Goal: Task Accomplishment & Management: Complete application form

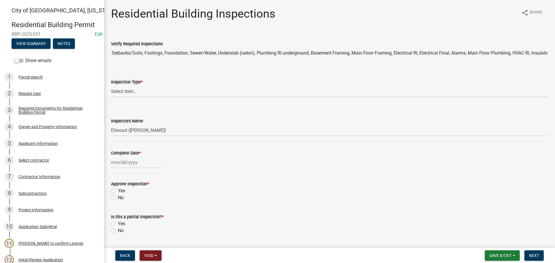
select select "805d55ac-e238-4e04-8f8e-acc067f36c3e"
click at [490, 254] on span "Save & Exit" at bounding box center [500, 255] width 22 height 5
click at [483, 246] on button "Save & Exit" at bounding box center [496, 241] width 46 height 14
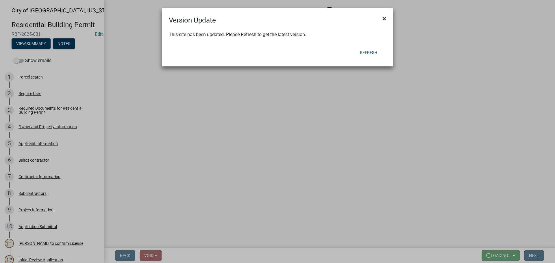
click at [386, 17] on button "×" at bounding box center [384, 18] width 13 height 16
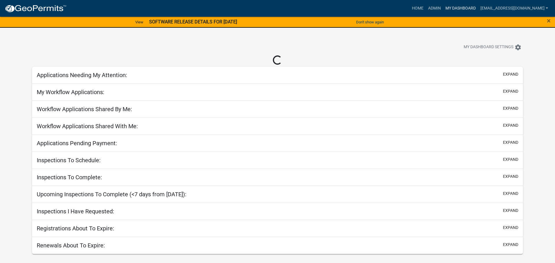
click at [470, 5] on link "My Dashboard" at bounding box center [460, 8] width 35 height 11
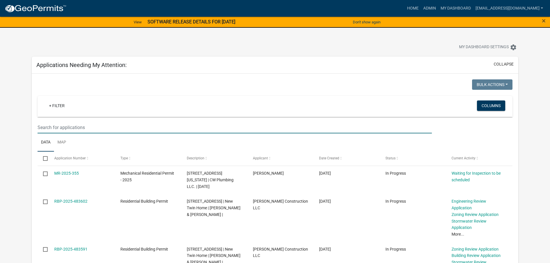
click at [86, 123] on input "text" at bounding box center [235, 128] width 394 height 12
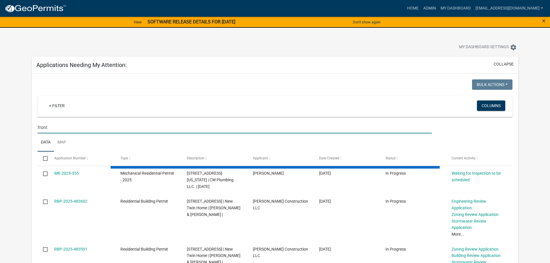
type input "front"
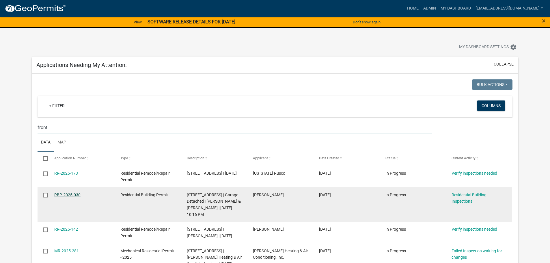
click at [72, 193] on link "RBP-2025-030" at bounding box center [67, 195] width 26 height 5
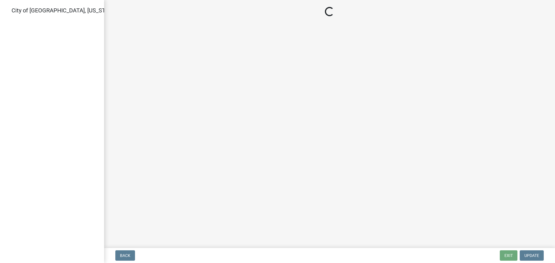
select select "805d55ac-e238-4e04-8f8e-acc067f36c3e"
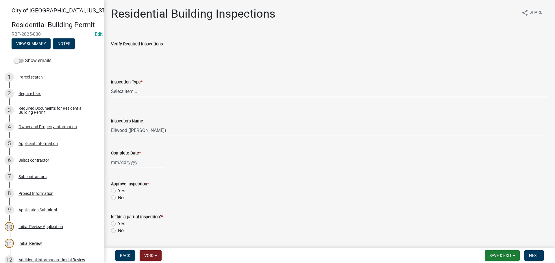
click at [135, 90] on select "Select Item... None All Inspections Required Energy Code Certificate Setback/So…" at bounding box center [329, 92] width 437 height 12
click at [111, 86] on select "Select Item... None All Inspections Required Energy Code Certificate Setback/So…" at bounding box center [329, 92] width 437 height 12
select select "12e8865c-491c-4f9a-93cd-ffff49d15e65"
click at [138, 135] on select "Select Item... Ellwood (Ellwood Zabel) mikep@newulmmn.gov (Mike Pautzke)" at bounding box center [329, 131] width 437 height 12
select select "cd72df13-1819-4c17-818e-bd68a66556fb"
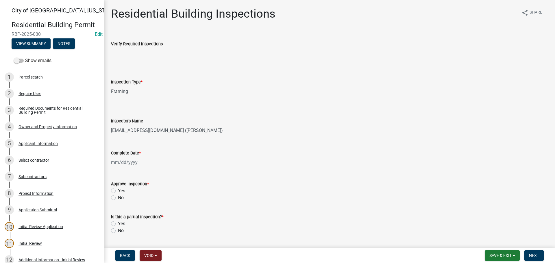
click at [111, 125] on select "Select Item... Ellwood (Ellwood Zabel) mikep@newulmmn.gov (Mike Pautzke)" at bounding box center [329, 131] width 437 height 12
click at [127, 162] on div at bounding box center [137, 163] width 53 height 12
select select "9"
select select "2025"
click at [143, 222] on div "25" at bounding box center [144, 220] width 9 height 9
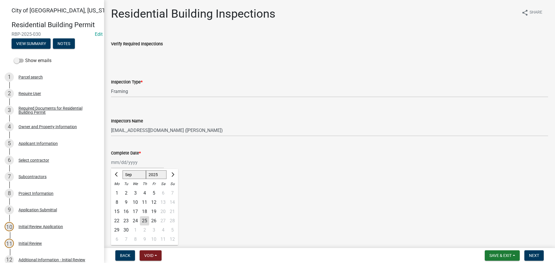
type input "09/25/2025"
click at [118, 191] on label "Yes" at bounding box center [121, 191] width 7 height 7
click at [118, 191] on input "Yes" at bounding box center [120, 190] width 4 height 4
radio input "true"
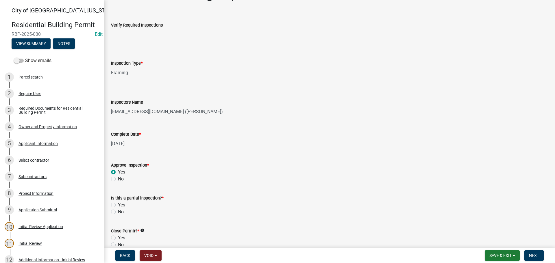
scroll to position [29, 0]
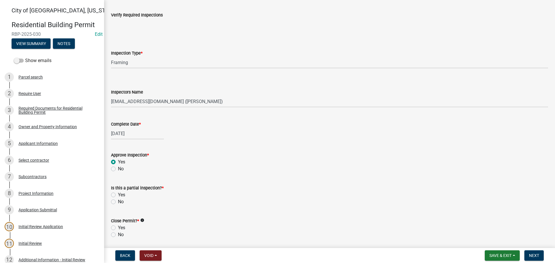
click at [118, 203] on label "No" at bounding box center [121, 202] width 6 height 7
click at [118, 202] on input "No" at bounding box center [120, 201] width 4 height 4
radio input "true"
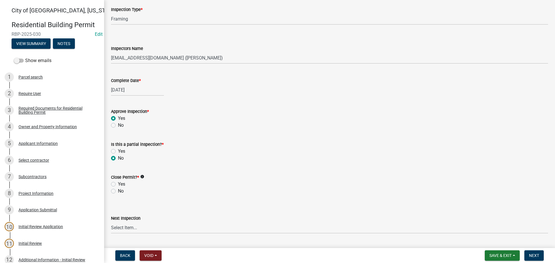
scroll to position [87, 0]
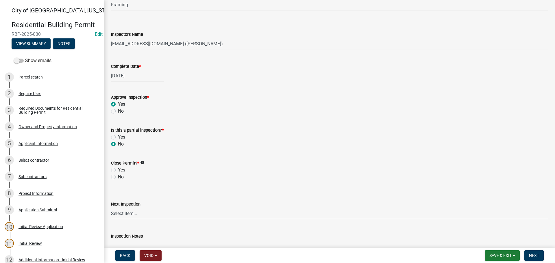
click at [118, 177] on label "No" at bounding box center [121, 177] width 6 height 7
click at [118, 177] on input "No" at bounding box center [120, 176] width 4 height 4
radio input "true"
click at [508, 254] on span "Save & Exit" at bounding box center [500, 255] width 22 height 5
click at [481, 242] on button "Save & Exit" at bounding box center [496, 241] width 46 height 14
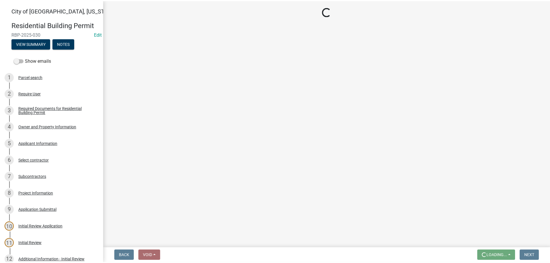
scroll to position [0, 0]
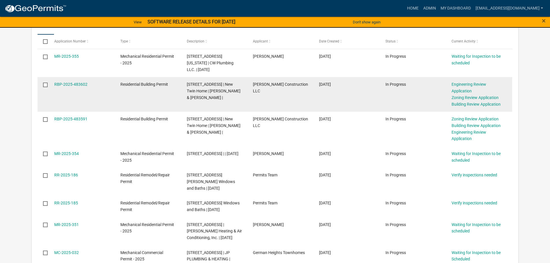
scroll to position [58, 0]
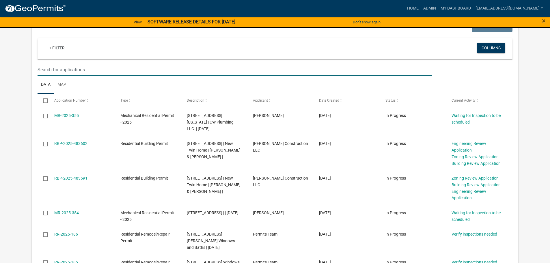
click at [143, 68] on input "text" at bounding box center [235, 70] width 394 height 12
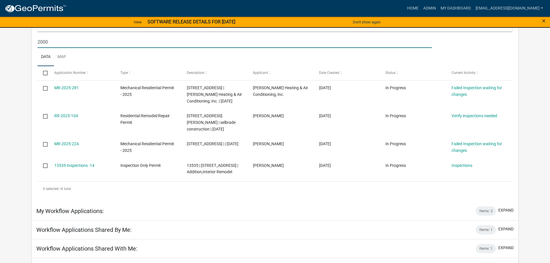
scroll to position [32, 0]
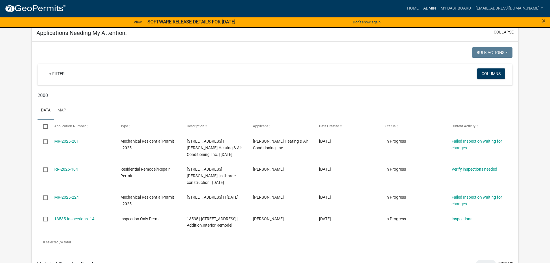
type input "2000"
click at [439, 10] on link "Admin" at bounding box center [429, 8] width 17 height 11
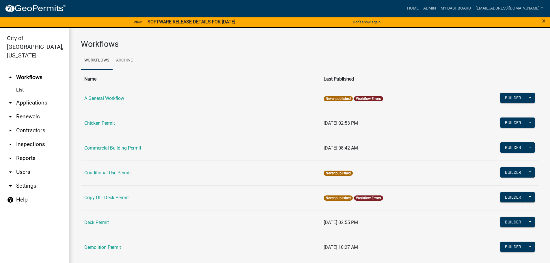
click at [31, 96] on link "arrow_drop_down Applications" at bounding box center [34, 103] width 69 height 14
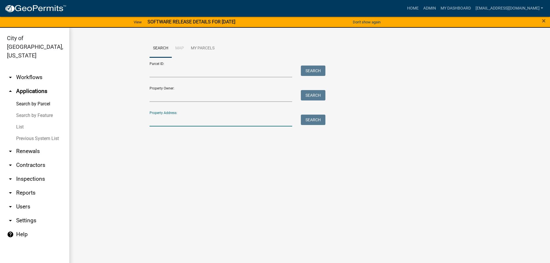
click at [170, 125] on input "Property Address:" at bounding box center [221, 121] width 143 height 12
type input "2000"
click at [307, 121] on button "Search" at bounding box center [313, 120] width 25 height 10
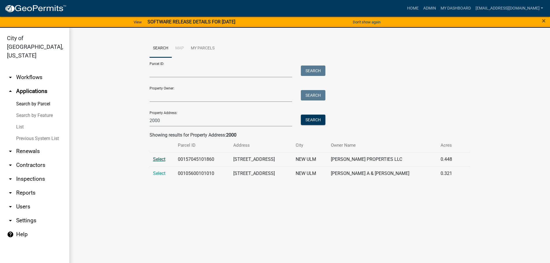
click at [154, 159] on span "Select" at bounding box center [159, 159] width 12 height 5
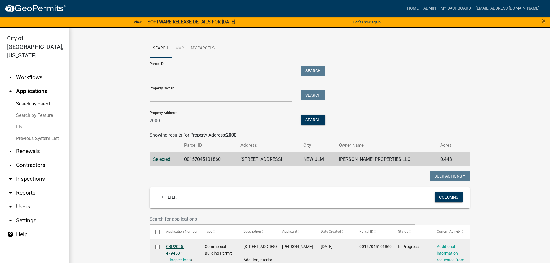
click at [176, 246] on link "CBP2025-479453 1 1" at bounding box center [175, 253] width 18 height 18
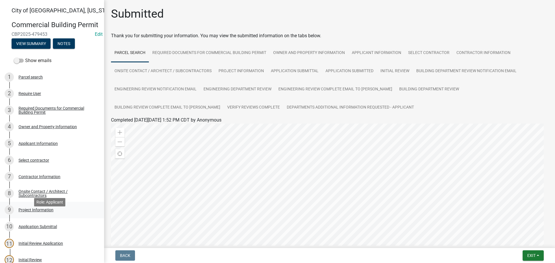
click at [45, 212] on div "Project Information" at bounding box center [35, 210] width 35 height 4
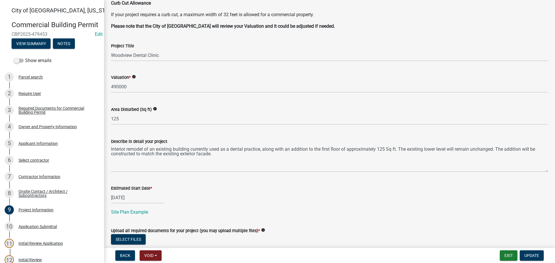
scroll to position [212, 0]
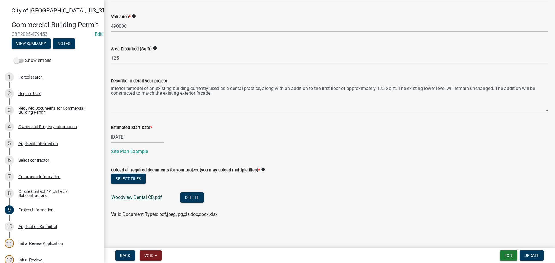
click at [144, 199] on link "Woodview Dental CD.pdf" at bounding box center [136, 197] width 51 height 5
